Goal: Navigation & Orientation: Find specific page/section

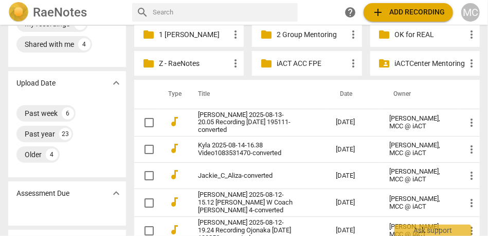
scroll to position [51, 0]
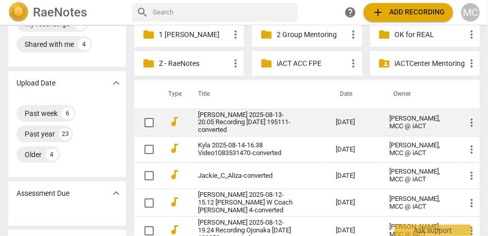
click at [221, 127] on link "[PERSON_NAME] 2025-08-13-20.05 Recording [DATE] 195111-converted" at bounding box center [248, 122] width 101 height 23
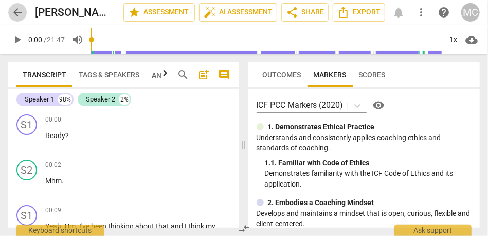
click at [19, 12] on span "arrow_back" at bounding box center [17, 12] width 12 height 12
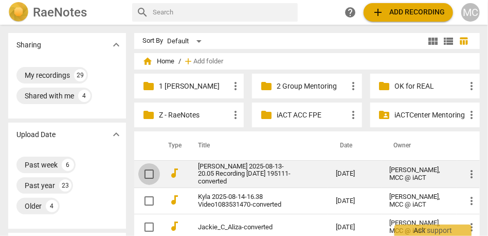
click at [149, 174] on input "checkbox" at bounding box center [149, 174] width 22 height 12
checkbox input "false"
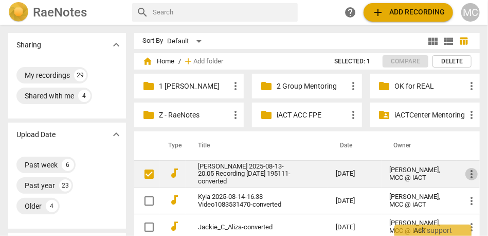
click at [469, 175] on span "more_vert" at bounding box center [472, 174] width 12 height 12
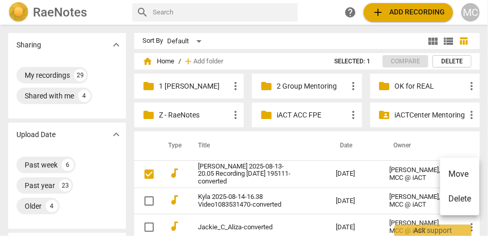
click at [461, 197] on li "Delete" at bounding box center [459, 198] width 39 height 25
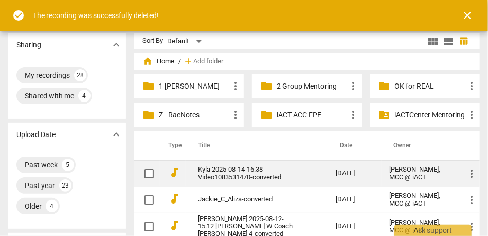
click at [220, 168] on link "Kyla 2025-08-14-16.38 Video1083531470-converted" at bounding box center [248, 173] width 101 height 15
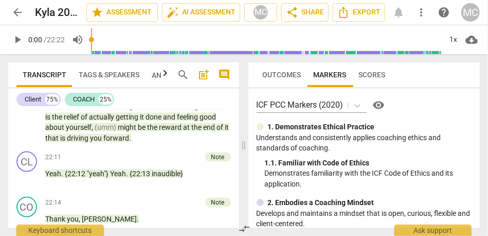
scroll to position [4983, 0]
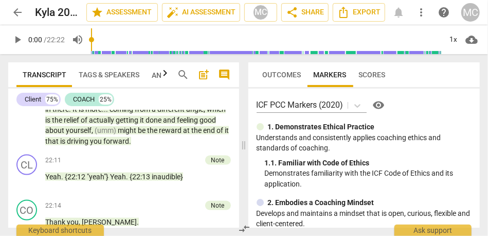
click at [18, 15] on span "arrow_back" at bounding box center [17, 12] width 12 height 12
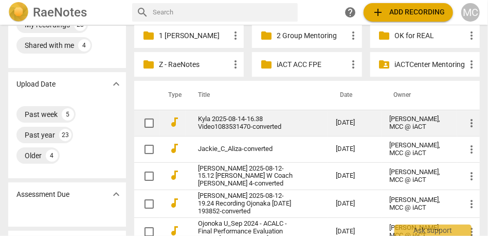
scroll to position [51, 0]
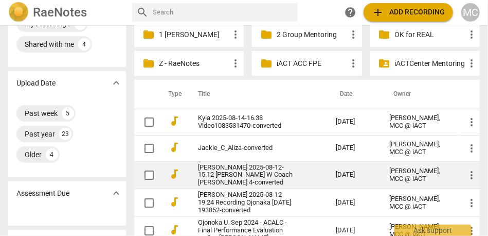
click at [232, 174] on link "[PERSON_NAME] 2025-08-12-15.12 [PERSON_NAME] W Coach [PERSON_NAME] 4-converted" at bounding box center [248, 175] width 101 height 23
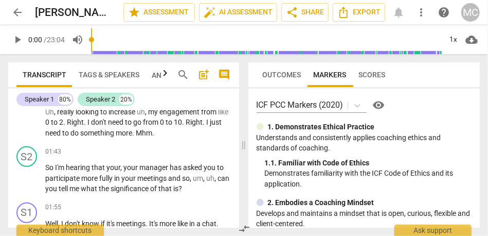
scroll to position [273, 0]
click at [17, 13] on span "arrow_back" at bounding box center [17, 12] width 12 height 12
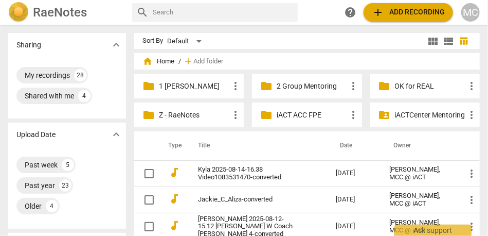
click at [191, 14] on input "text" at bounding box center [223, 12] width 141 height 16
click at [208, 115] on p "Z - RaeNotes" at bounding box center [194, 115] width 70 height 11
click at [235, 116] on span "more_vert" at bounding box center [235, 115] width 12 height 12
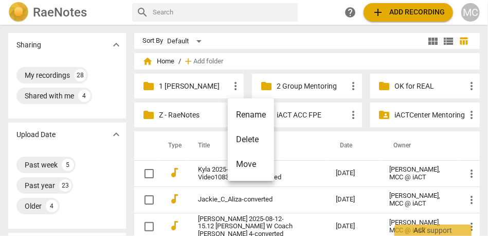
click at [248, 139] on li "Delete" at bounding box center [251, 139] width 46 height 25
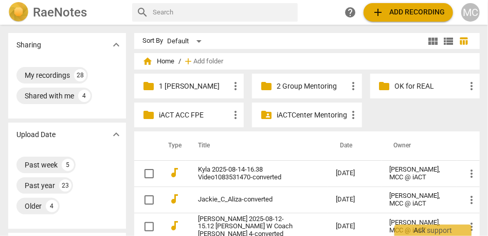
click at [196, 86] on p "1 [PERSON_NAME]" at bounding box center [194, 86] width 70 height 11
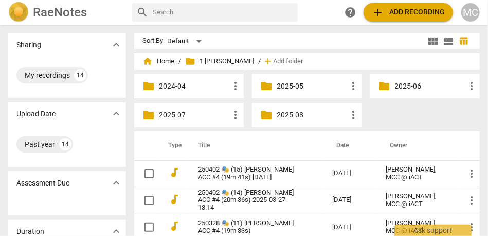
click at [285, 115] on p "2025-08" at bounding box center [312, 115] width 70 height 11
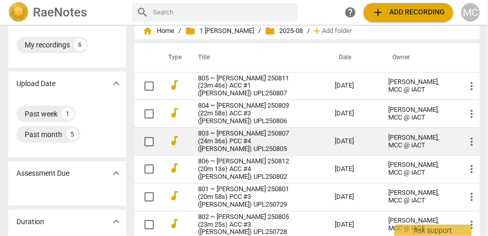
scroll to position [52, 0]
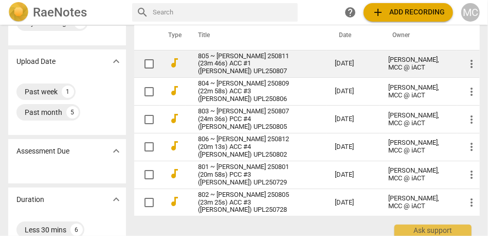
click at [234, 61] on link "805 ~ [PERSON_NAME] 250811 (23m 46s) ACC #1 ([PERSON_NAME]) UPL250807" at bounding box center [248, 63] width 100 height 23
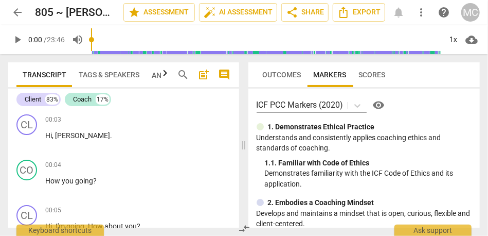
click at [14, 11] on span "arrow_back" at bounding box center [17, 12] width 12 height 12
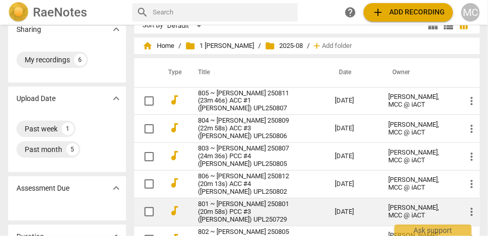
scroll to position [15, 0]
